Goal: Complete application form: Complete application form

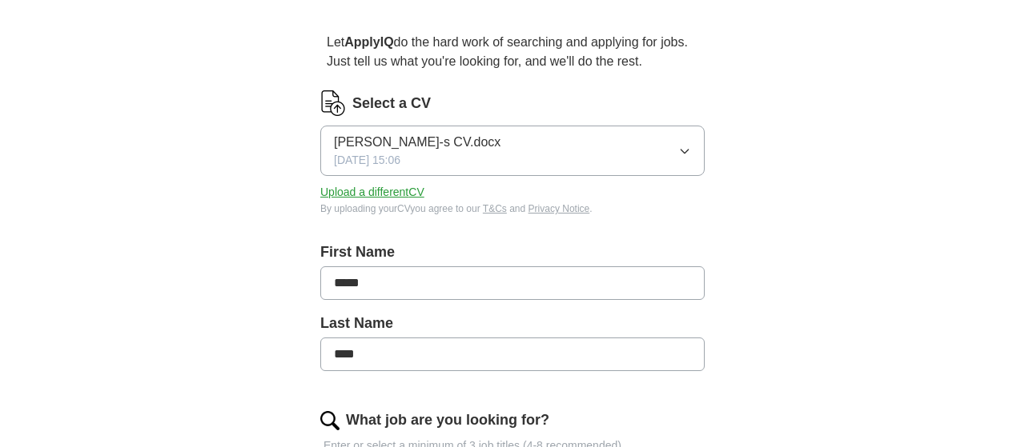
scroll to position [130, 0]
click at [664, 153] on button "[PERSON_NAME]-s CV.docx [DATE] 15:06" at bounding box center [512, 149] width 384 height 50
click at [406, 191] on button "Upload a different CV" at bounding box center [372, 191] width 104 height 17
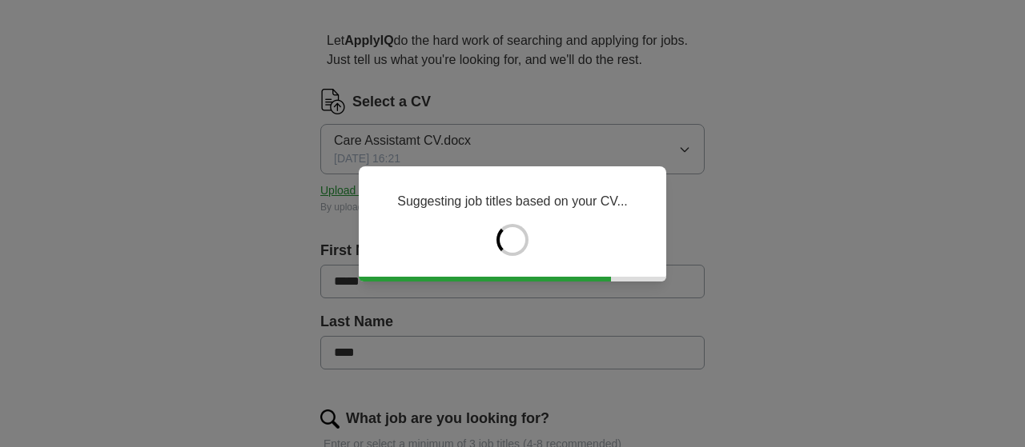
click at [380, 271] on div "Suggesting job titles based on your CV..." at bounding box center [512, 224] width 307 height 115
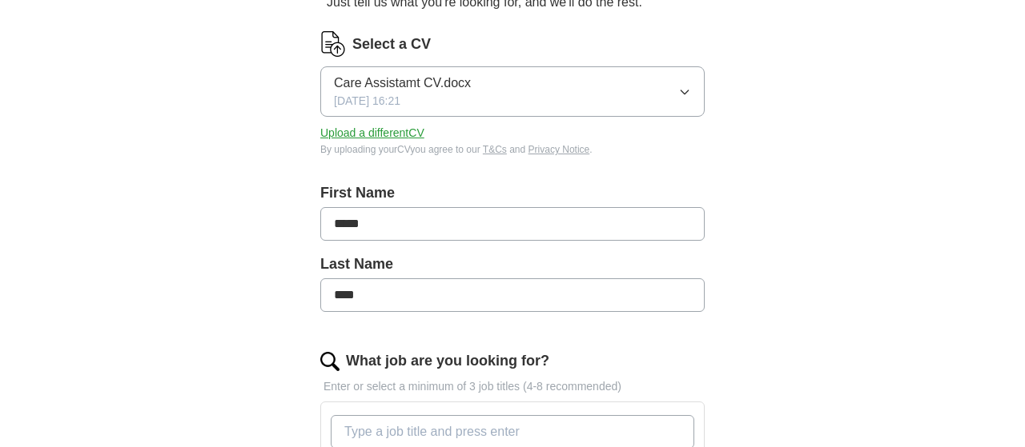
scroll to position [192, 0]
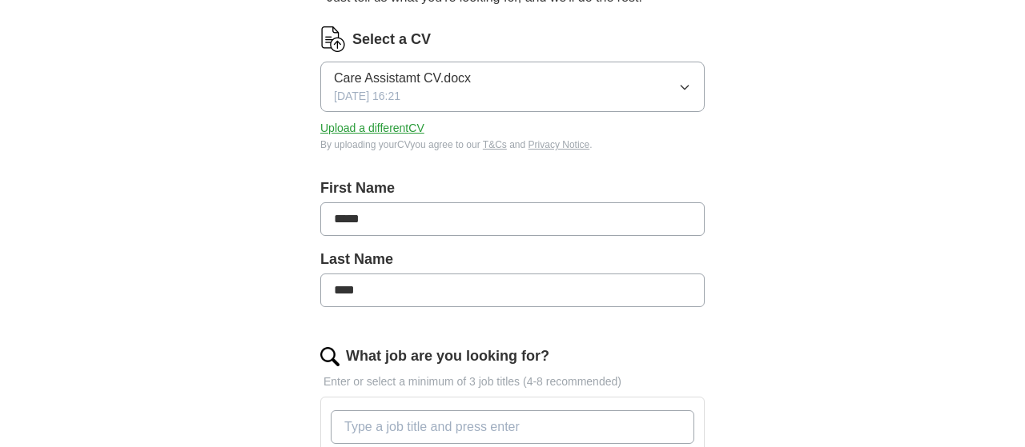
drag, startPoint x: 540, startPoint y: 206, endPoint x: 250, endPoint y: 250, distance: 293.9
click at [320, 236] on input "*****" at bounding box center [512, 220] width 384 height 34
type input "*********"
drag, startPoint x: 403, startPoint y: 281, endPoint x: 263, endPoint y: 310, distance: 143.0
click at [320, 307] on input "****" at bounding box center [512, 291] width 384 height 34
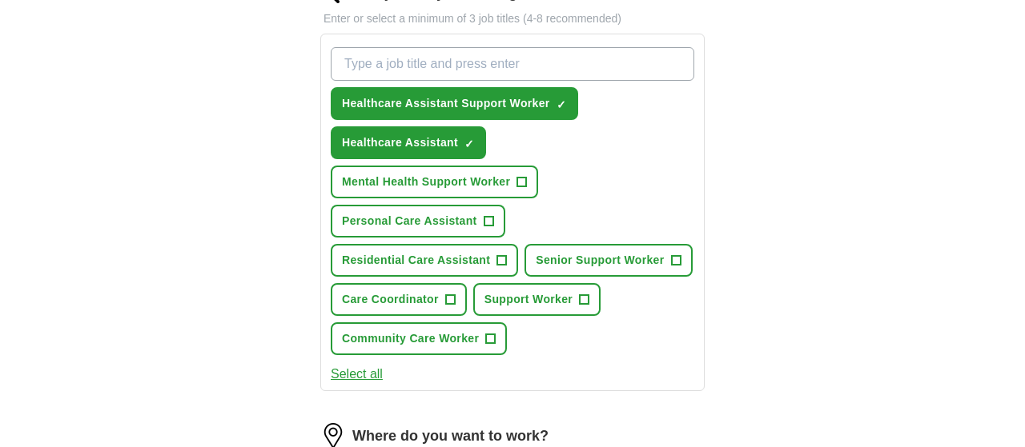
scroll to position [564, 0]
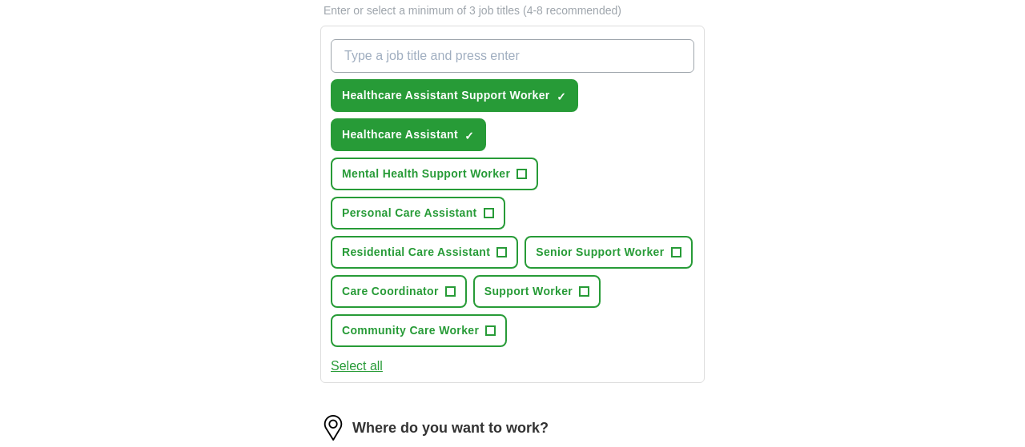
type input "**********"
click at [452, 247] on span "Residential Care Assistant" at bounding box center [416, 252] width 148 height 17
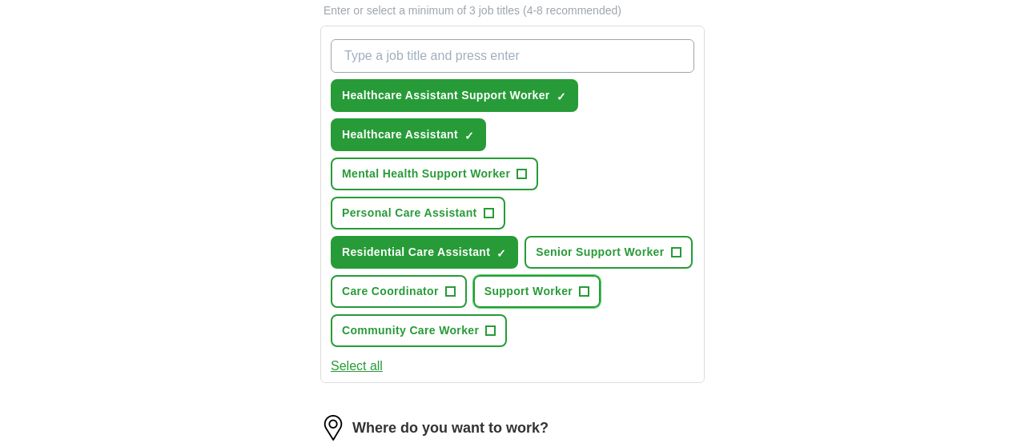
click at [534, 287] on span "Support Worker" at bounding box center [528, 291] width 88 height 17
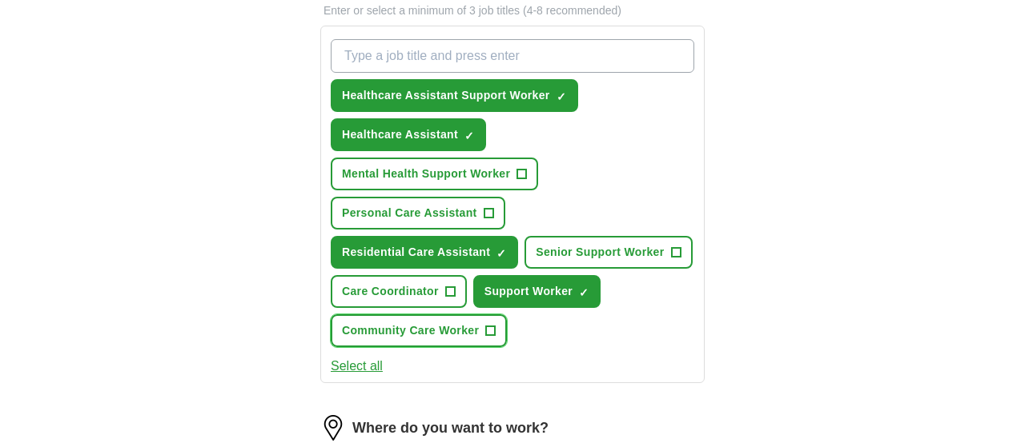
click at [431, 335] on span "Community Care Worker" at bounding box center [410, 331] width 137 height 17
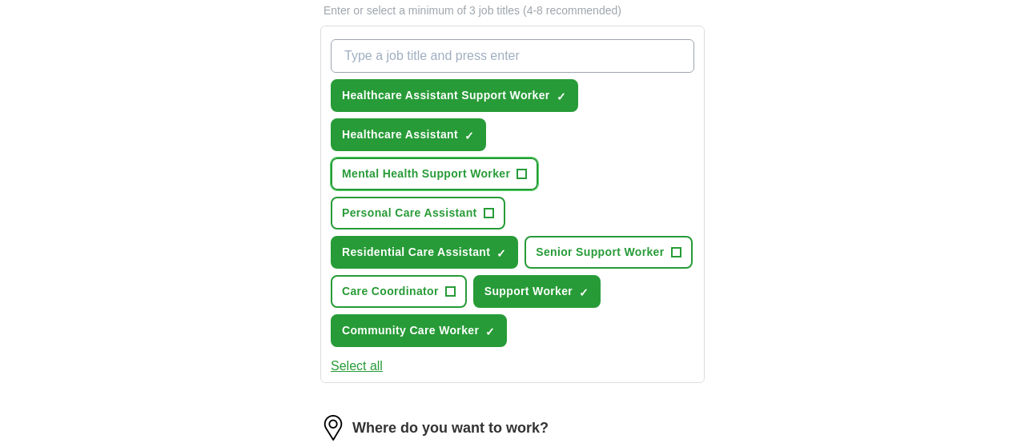
click at [459, 174] on span "Mental Health Support Worker" at bounding box center [426, 174] width 168 height 17
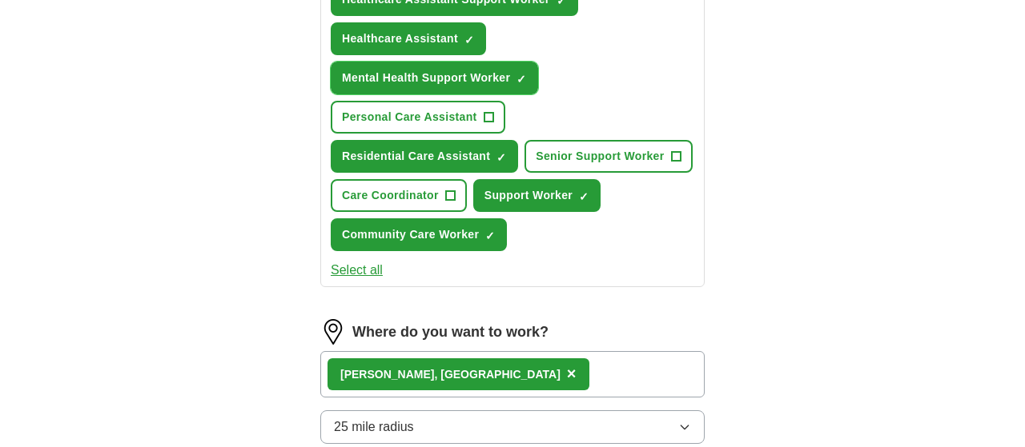
scroll to position [664, 0]
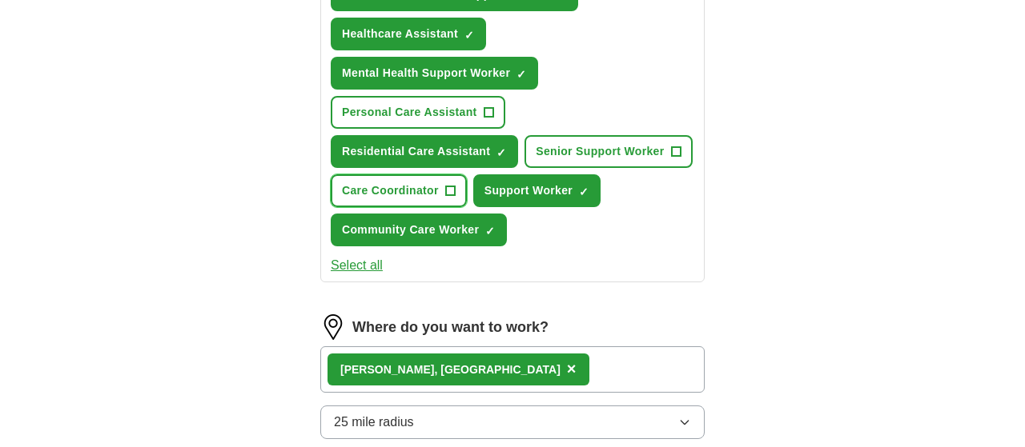
click at [407, 187] on span "Care Coordinator" at bounding box center [390, 191] width 97 height 17
click at [431, 107] on span "Personal Care Assistant" at bounding box center [409, 112] width 135 height 17
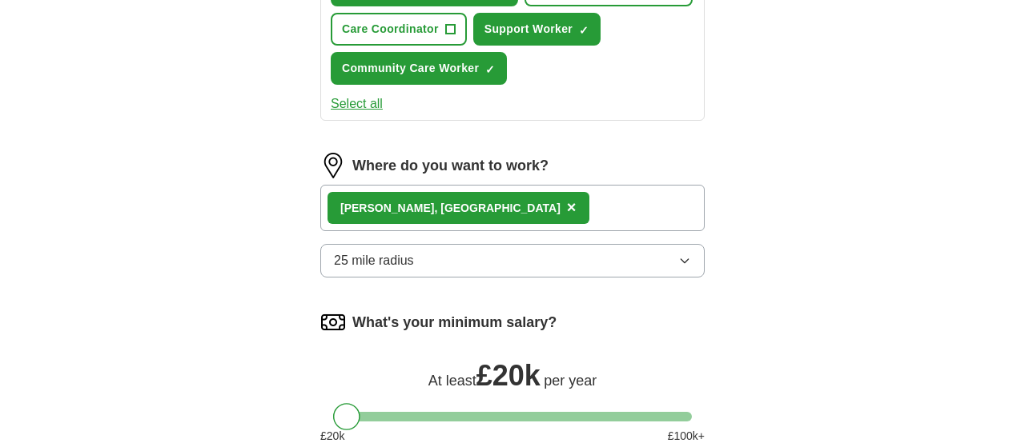
scroll to position [836, 0]
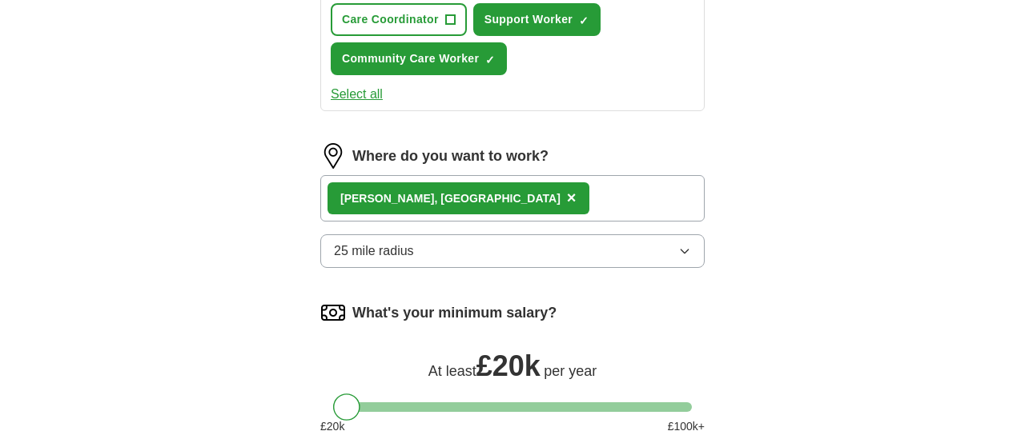
click at [688, 250] on icon "button" at bounding box center [683, 252] width 7 height 4
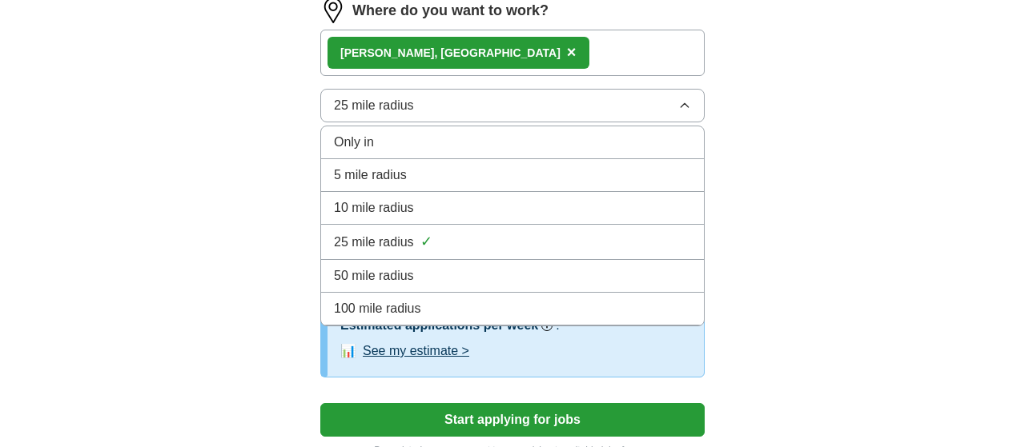
scroll to position [982, 0]
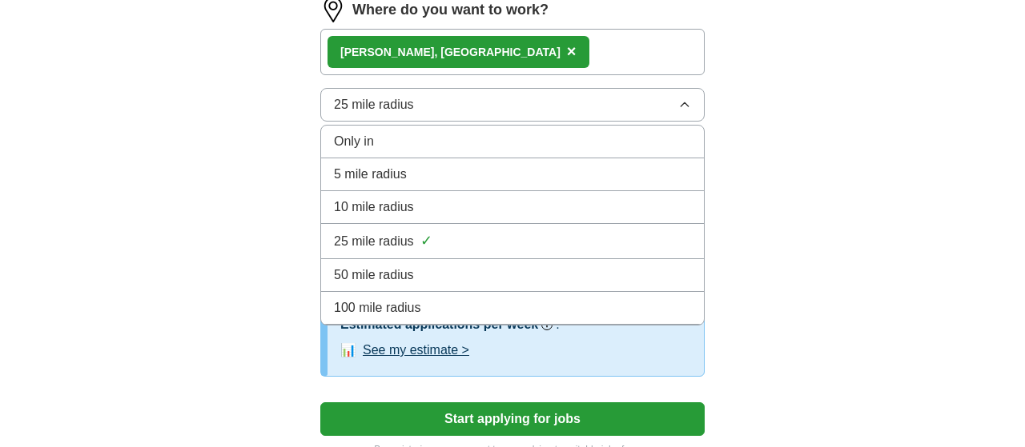
click at [507, 299] on div "100 mile radius" at bounding box center [512, 308] width 357 height 19
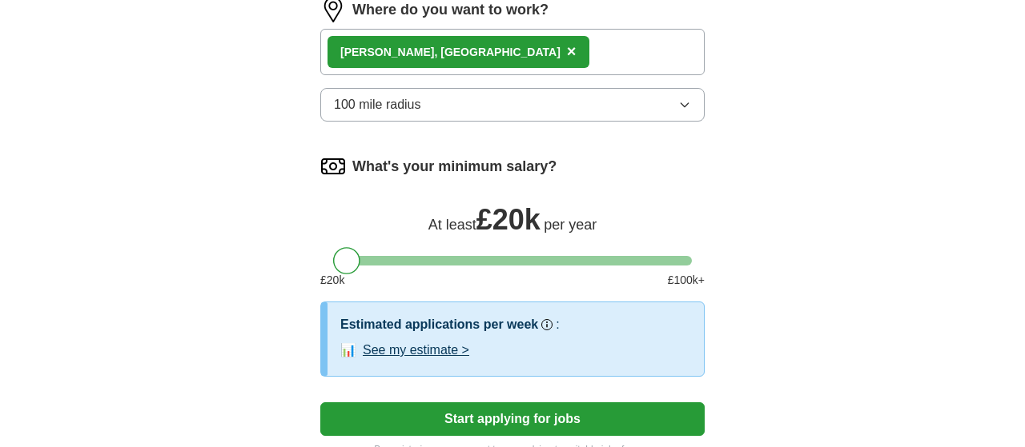
click at [552, 43] on div "[PERSON_NAME], [GEOGRAPHIC_DATA] ×" at bounding box center [512, 52] width 384 height 46
click at [468, 41] on div "[PERSON_NAME], [GEOGRAPHIC_DATA] ×" at bounding box center [512, 52] width 384 height 46
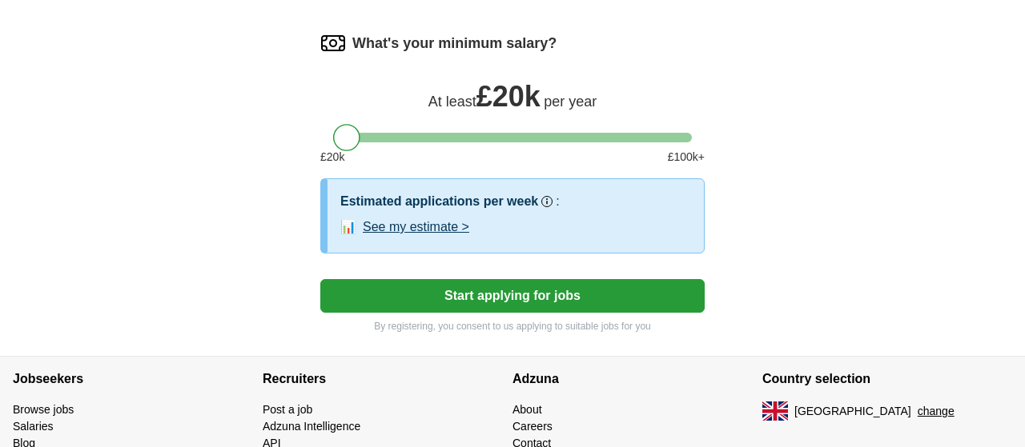
scroll to position [1107, 0]
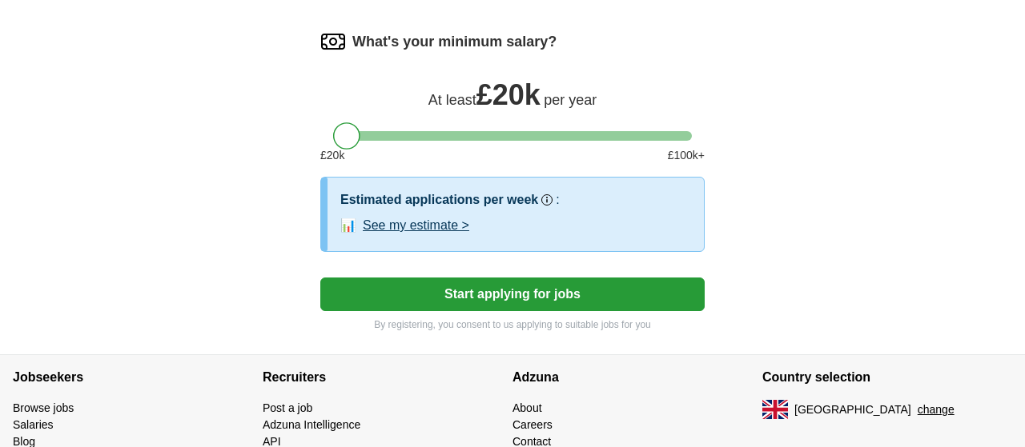
click at [571, 287] on button "Start applying for jobs" at bounding box center [512, 295] width 384 height 34
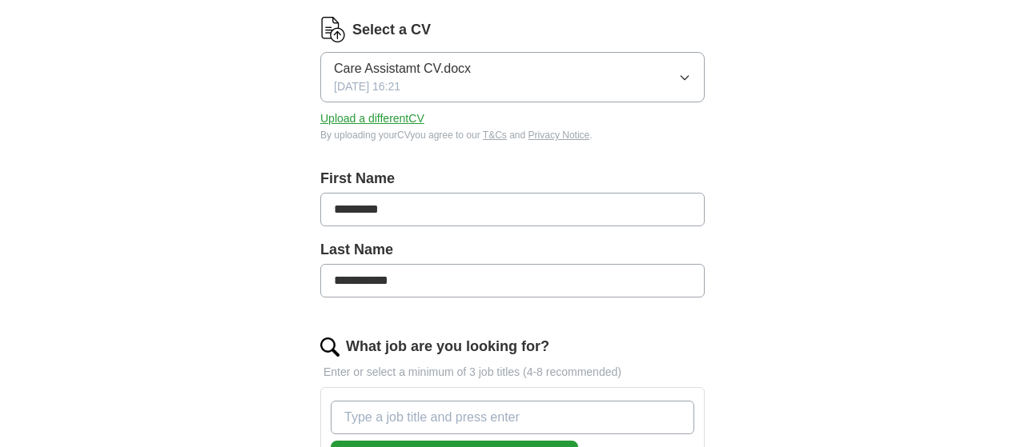
select select "**"
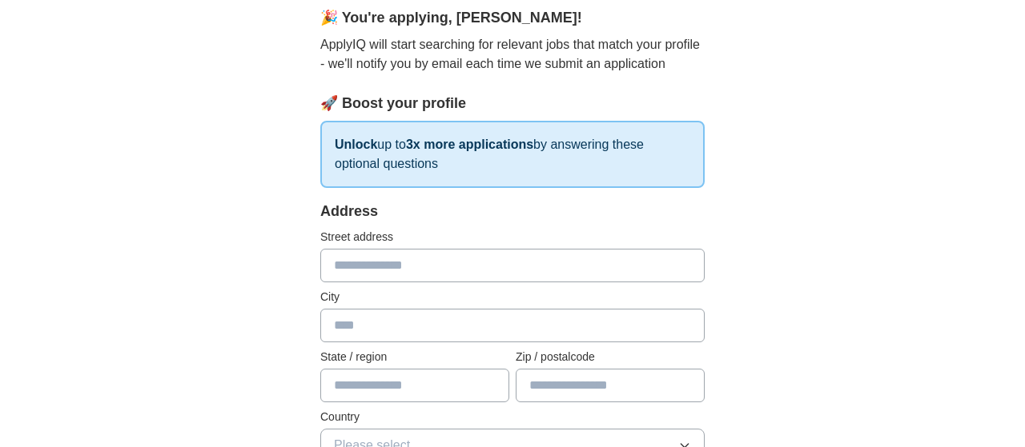
scroll to position [145, 0]
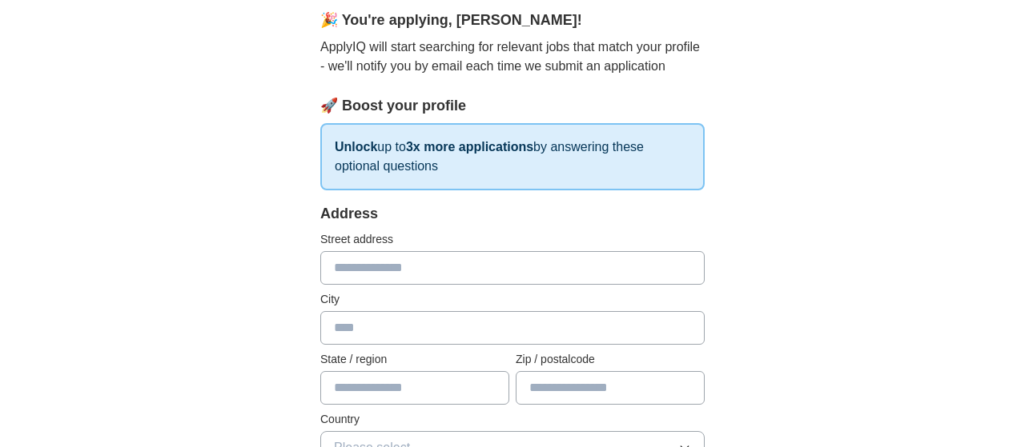
click at [532, 280] on input "text" at bounding box center [512, 268] width 384 height 34
type input "**********"
click at [532, 326] on input "text" at bounding box center [512, 328] width 384 height 34
type input "********"
click at [461, 403] on input "text" at bounding box center [414, 388] width 189 height 34
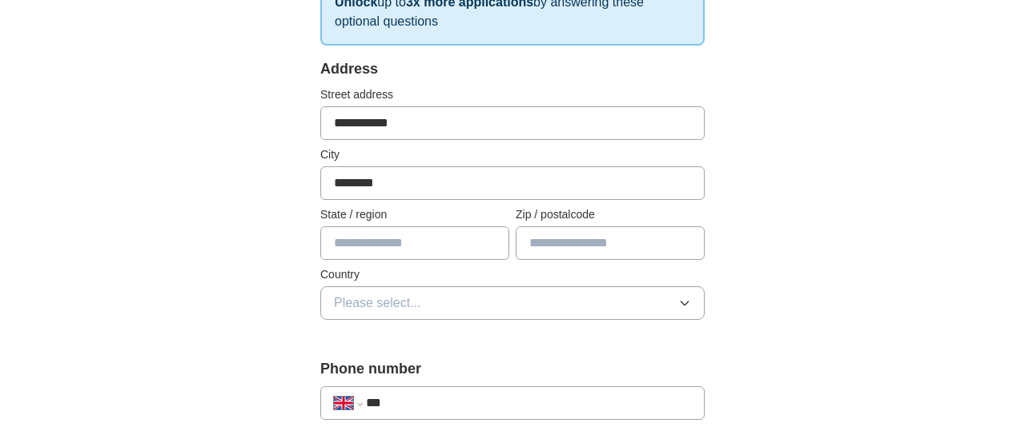
scroll to position [291, 0]
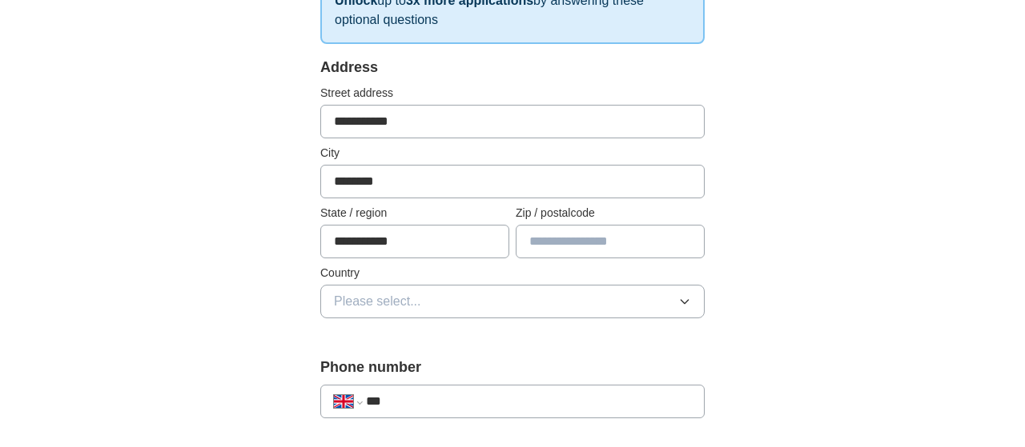
type input "**********"
click at [604, 246] on input "text" at bounding box center [610, 242] width 189 height 34
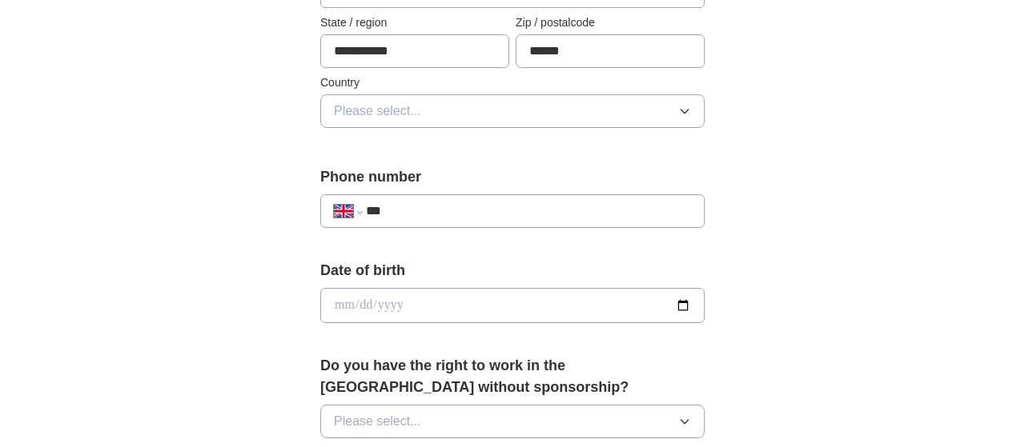
scroll to position [484, 0]
type input "******"
click at [636, 94] on button "Please select..." at bounding box center [512, 110] width 384 height 34
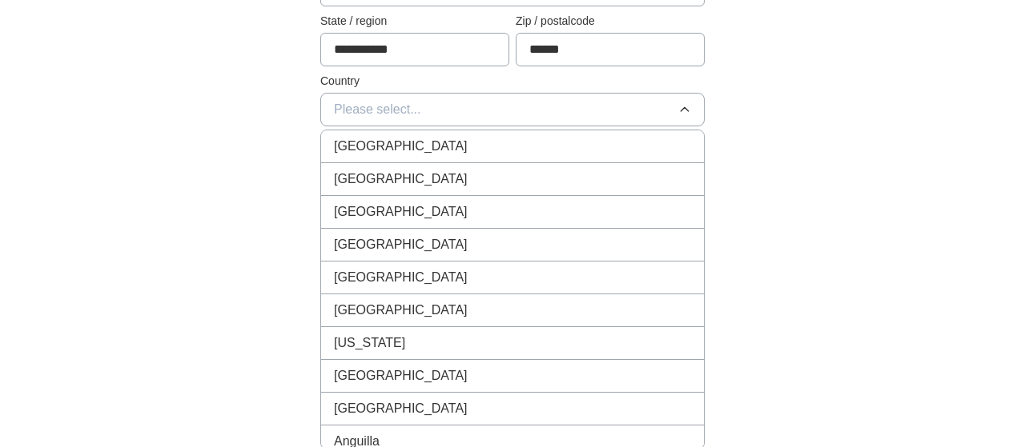
click at [608, 139] on div "[GEOGRAPHIC_DATA]" at bounding box center [512, 146] width 357 height 19
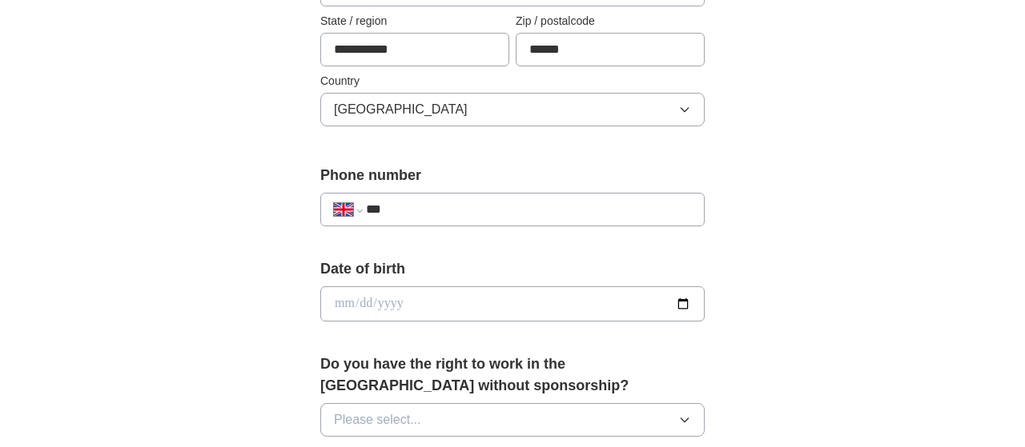
click at [598, 204] on input "***" at bounding box center [528, 209] width 325 height 19
type input "**********"
click at [552, 290] on input "date" at bounding box center [512, 304] width 384 height 35
type input "**********"
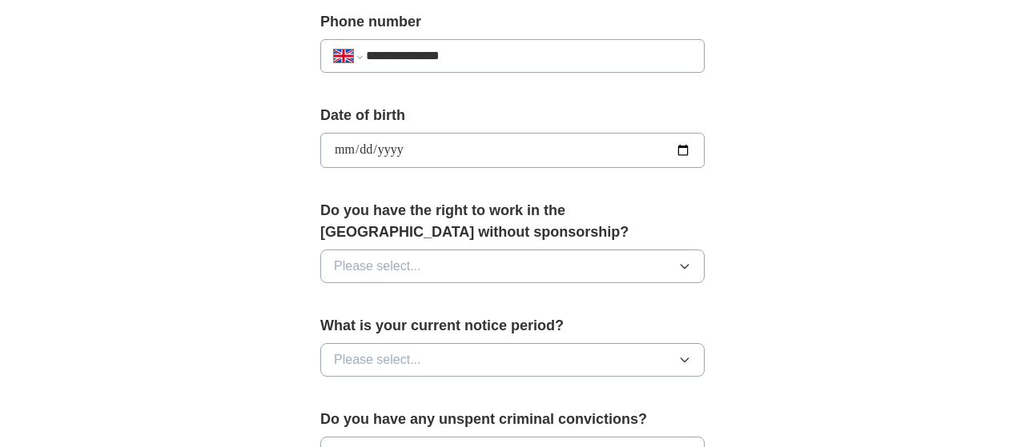
scroll to position [643, 0]
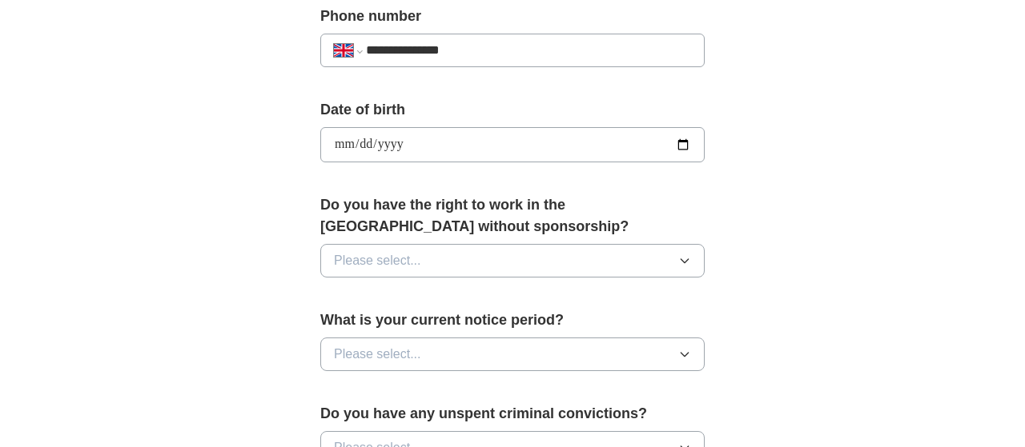
click at [572, 254] on button "Please select..." at bounding box center [512, 261] width 384 height 34
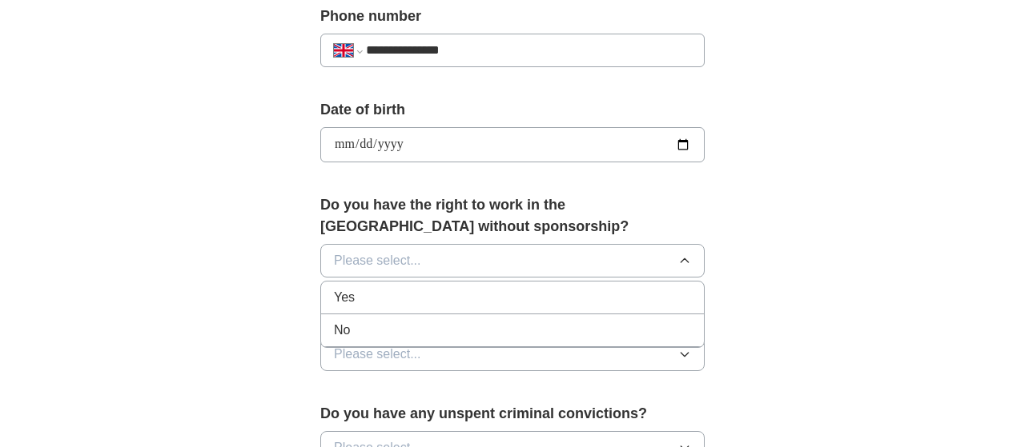
click at [572, 331] on div "No" at bounding box center [512, 330] width 357 height 19
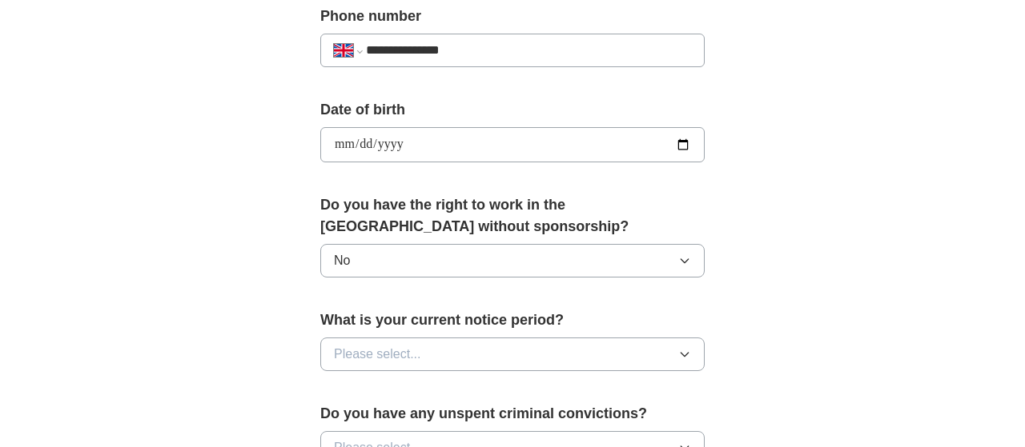
click at [635, 350] on button "Please select..." at bounding box center [512, 355] width 384 height 34
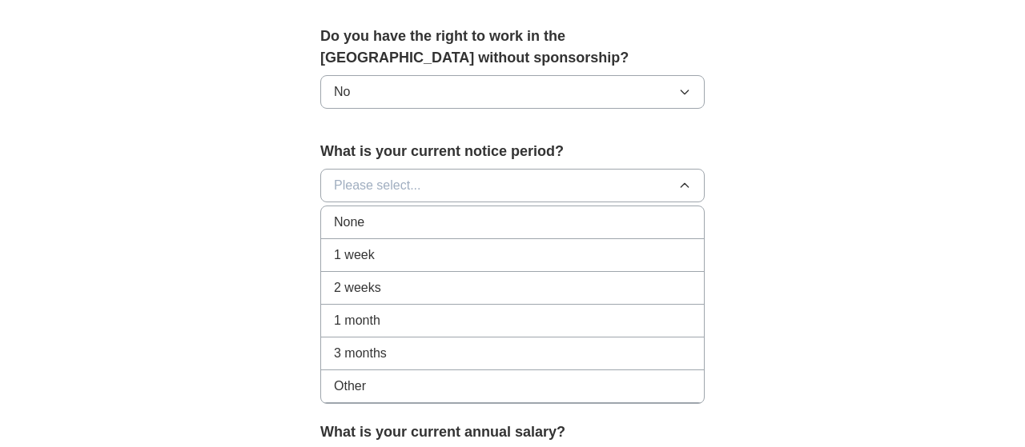
scroll to position [815, 0]
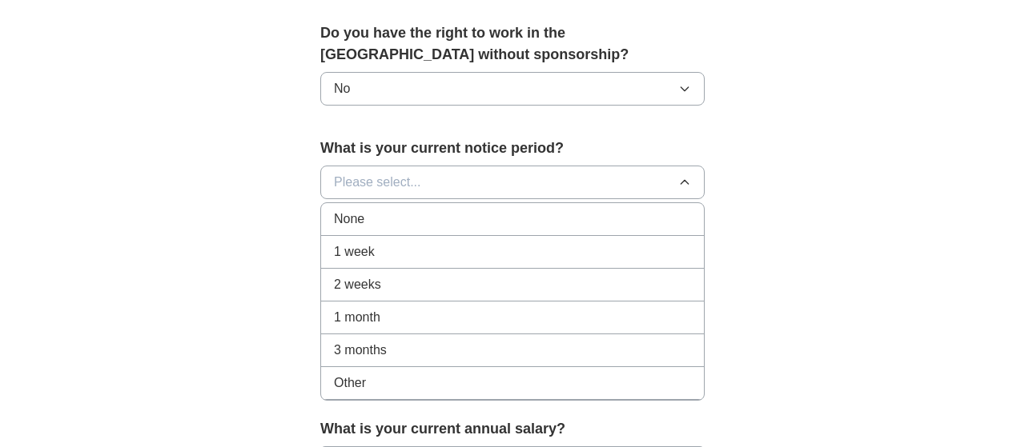
click at [570, 308] on div "1 month" at bounding box center [512, 317] width 357 height 19
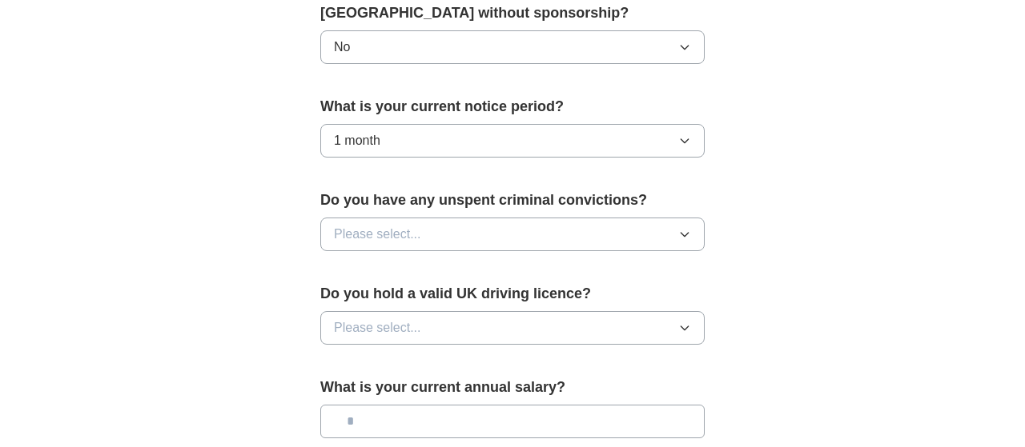
scroll to position [861, 0]
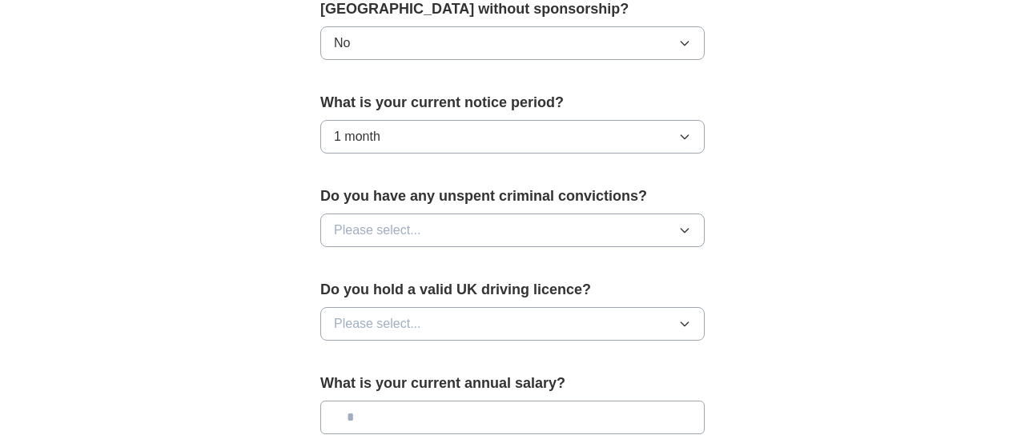
click at [577, 227] on button "Please select..." at bounding box center [512, 231] width 384 height 34
click at [563, 294] on div "No" at bounding box center [512, 300] width 357 height 19
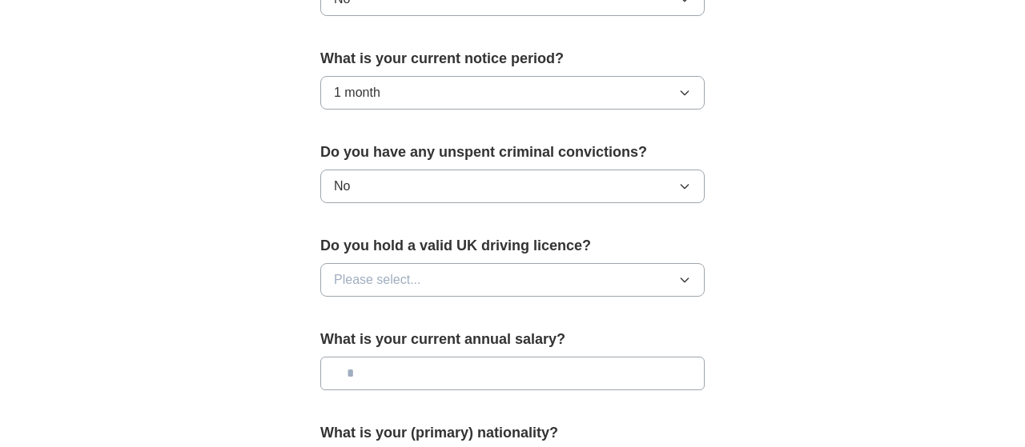
scroll to position [905, 0]
click at [575, 272] on button "Please select..." at bounding box center [512, 280] width 384 height 34
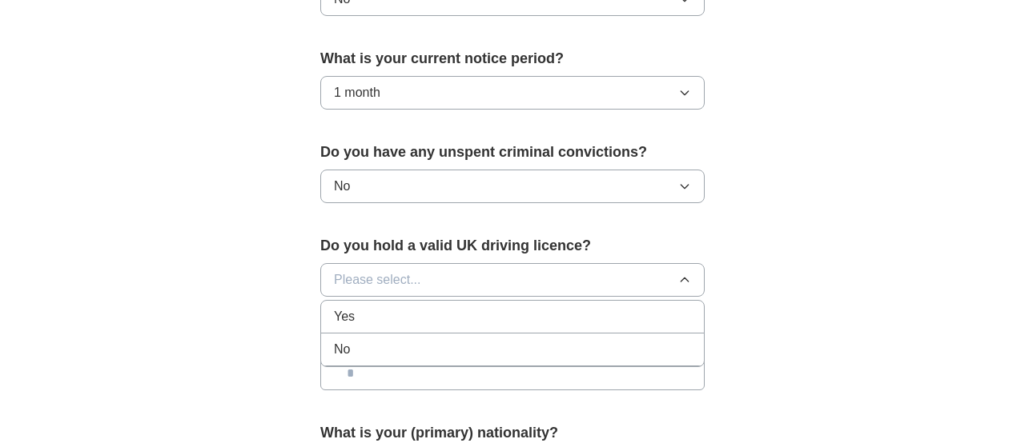
click at [571, 346] on div "No" at bounding box center [512, 349] width 357 height 19
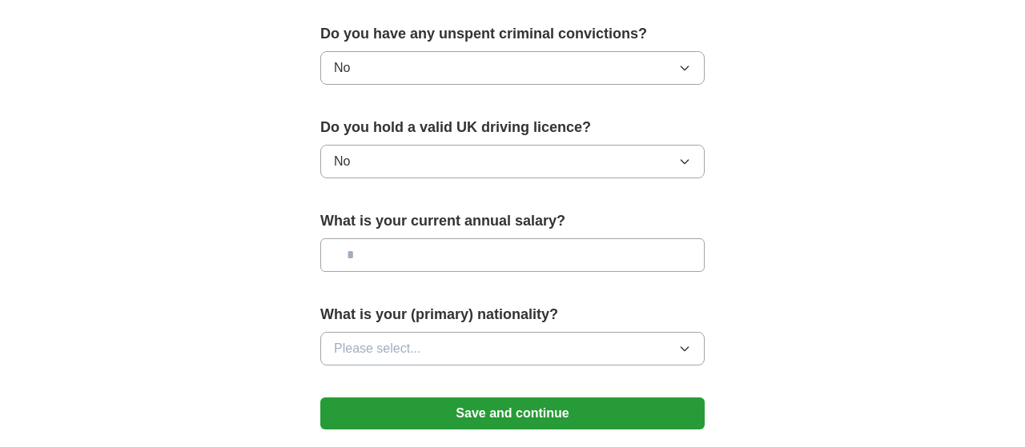
scroll to position [1023, 0]
click at [598, 251] on input "text" at bounding box center [512, 256] width 384 height 34
type input "*******"
drag, startPoint x: 680, startPoint y: 332, endPoint x: 656, endPoint y: 331, distance: 24.1
click at [656, 332] on button "Please select..." at bounding box center [512, 349] width 384 height 34
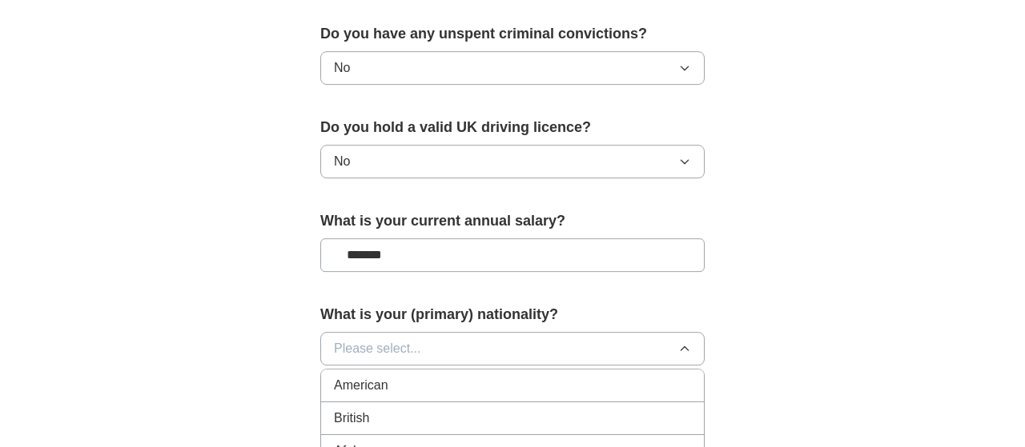
click at [656, 332] on button "Please select..." at bounding box center [512, 349] width 384 height 34
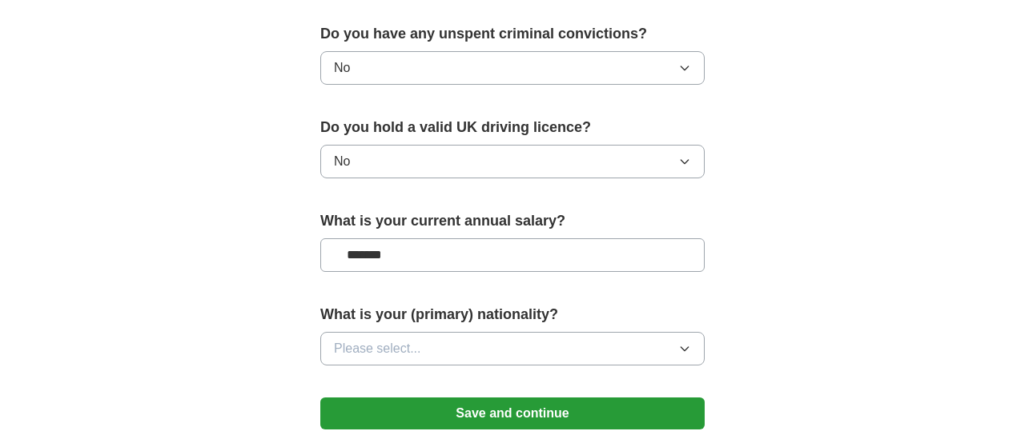
click at [656, 332] on button "Please select..." at bounding box center [512, 349] width 384 height 34
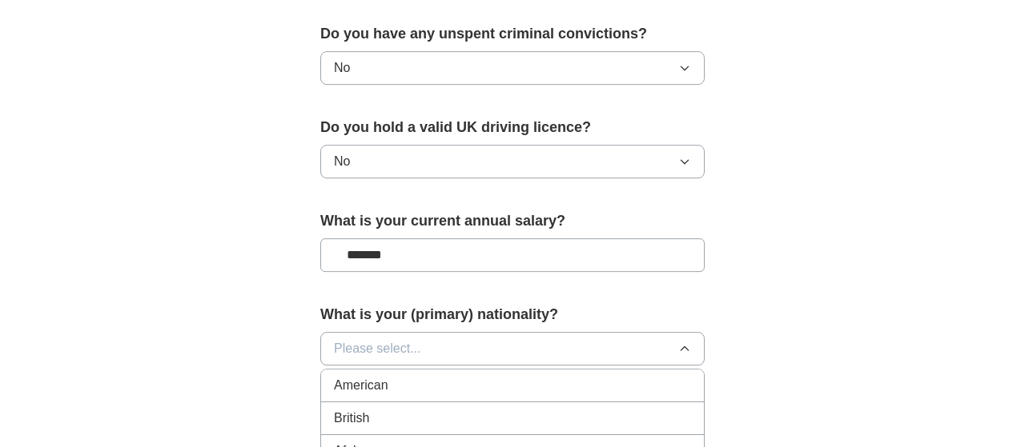
click at [614, 340] on button "Please select..." at bounding box center [512, 349] width 384 height 34
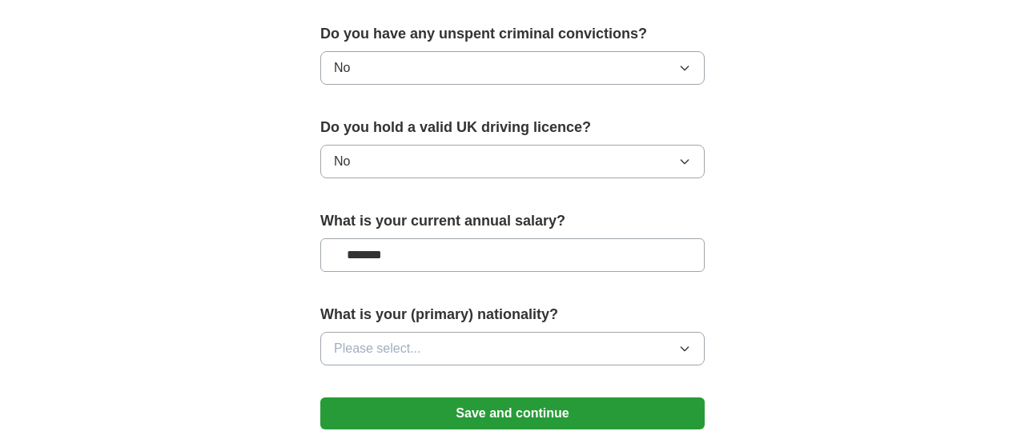
click at [425, 339] on button "Please select..." at bounding box center [512, 349] width 384 height 34
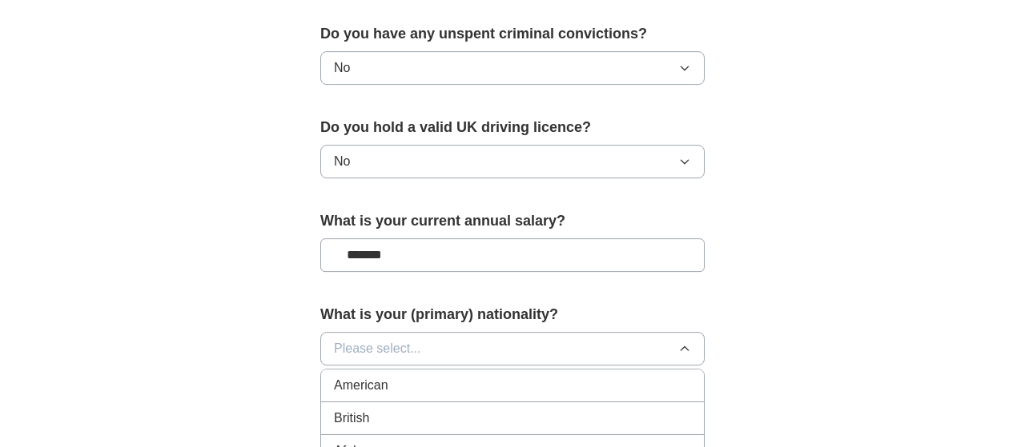
click at [425, 339] on button "Please select..." at bounding box center [512, 349] width 384 height 34
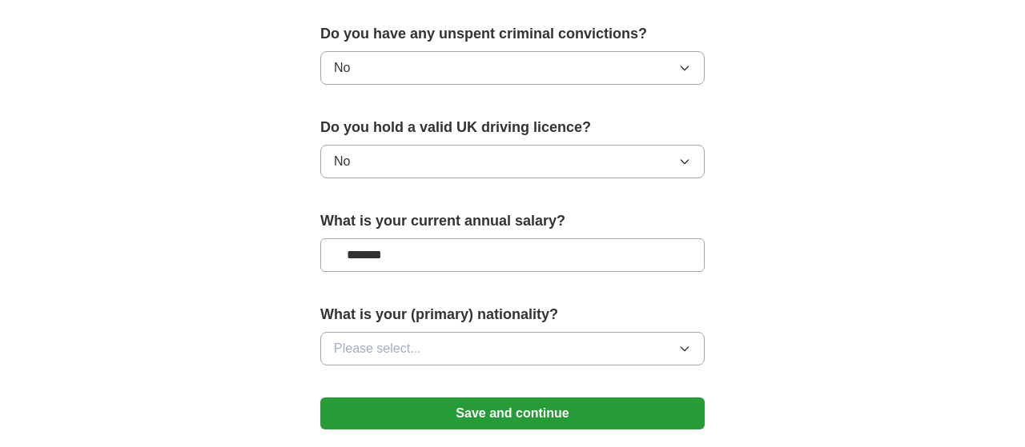
click at [425, 339] on button "Please select..." at bounding box center [512, 349] width 384 height 34
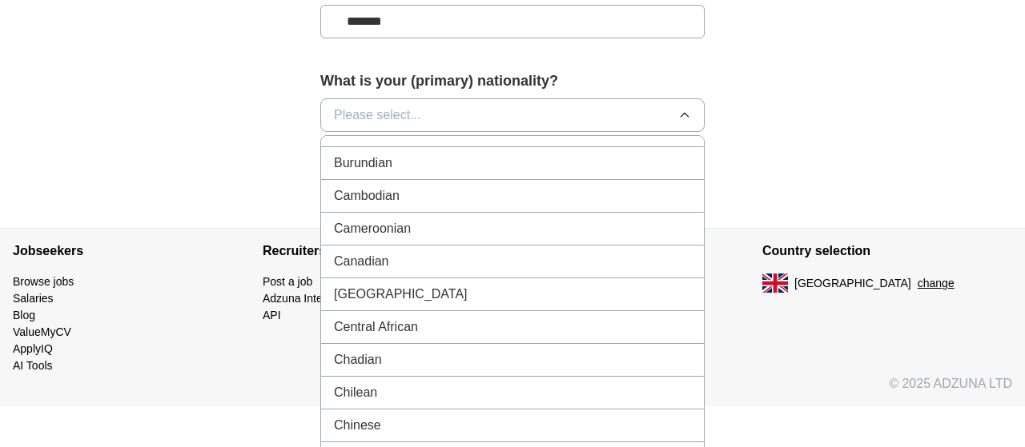
scroll to position [1004, 0]
click at [462, 222] on div "Cameroonian" at bounding box center [512, 231] width 357 height 19
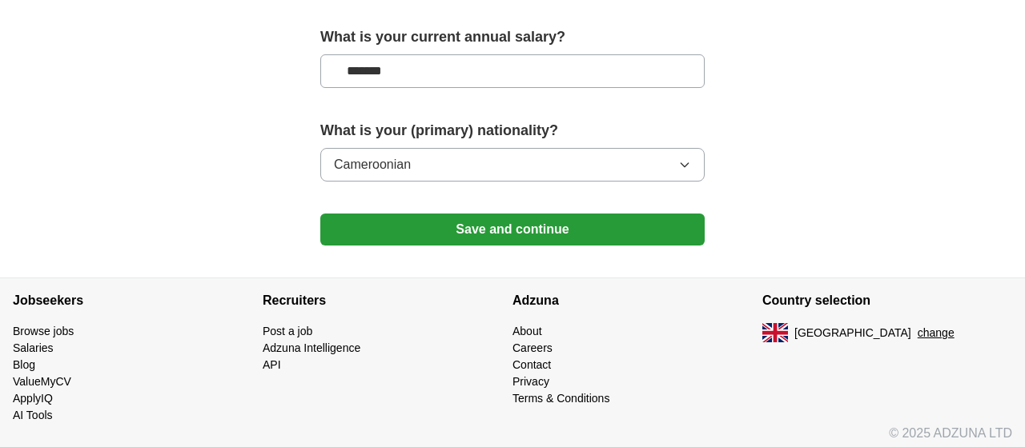
click at [462, 222] on button "Save and continue" at bounding box center [512, 230] width 384 height 32
